Goal: Navigation & Orientation: Understand site structure

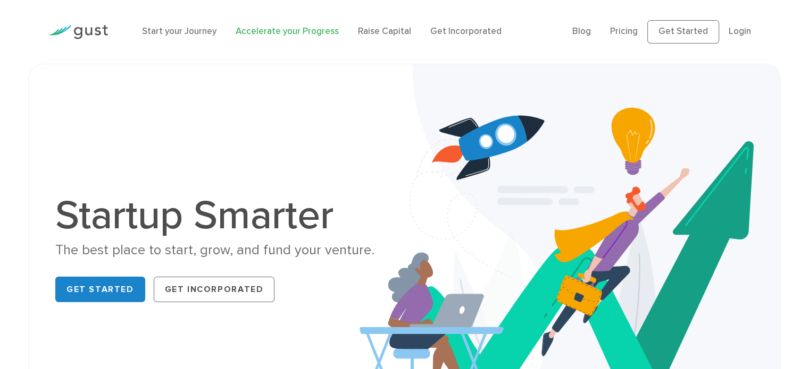
click at [276, 35] on link "Accelerate your Progress" at bounding box center [286, 31] width 103 height 11
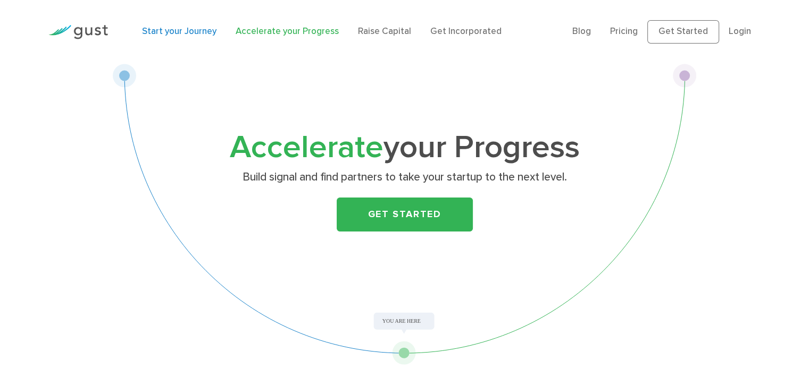
click at [193, 32] on link "Start your Journey" at bounding box center [179, 31] width 74 height 11
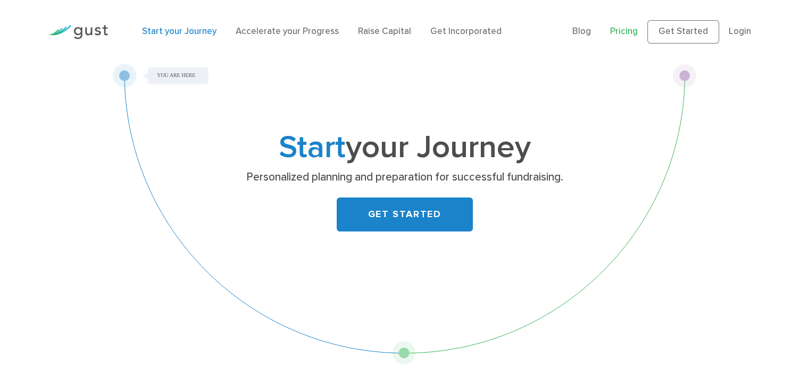
click at [630, 28] on link "Pricing" at bounding box center [624, 31] width 28 height 11
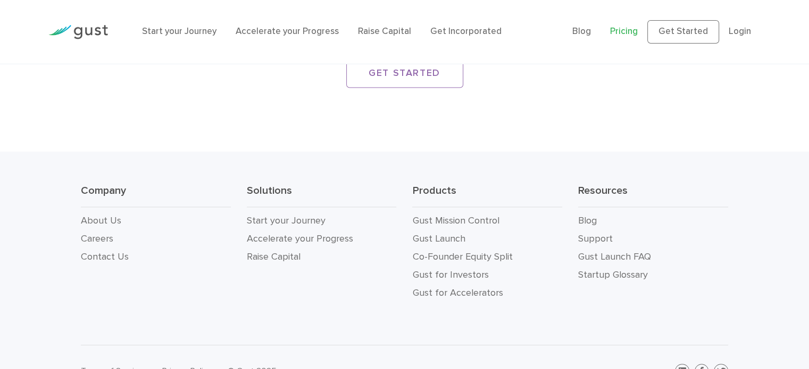
scroll to position [1958, 0]
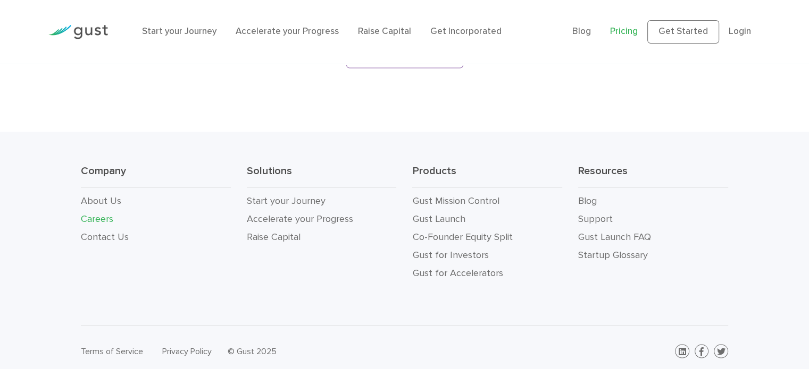
click at [107, 213] on link "Careers" at bounding box center [97, 218] width 32 height 11
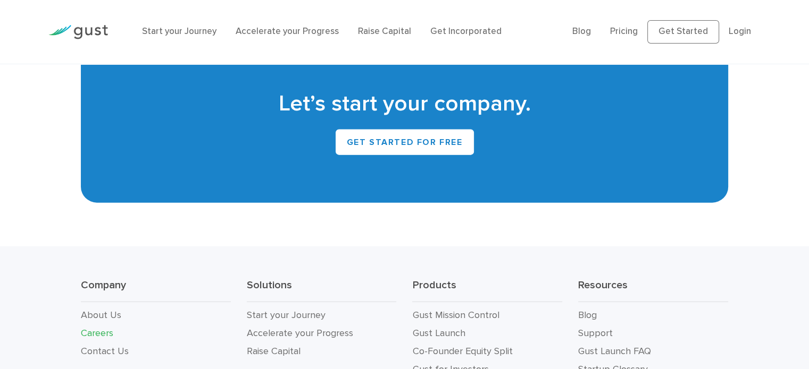
scroll to position [2477, 0]
